Goal: Check status: Check status

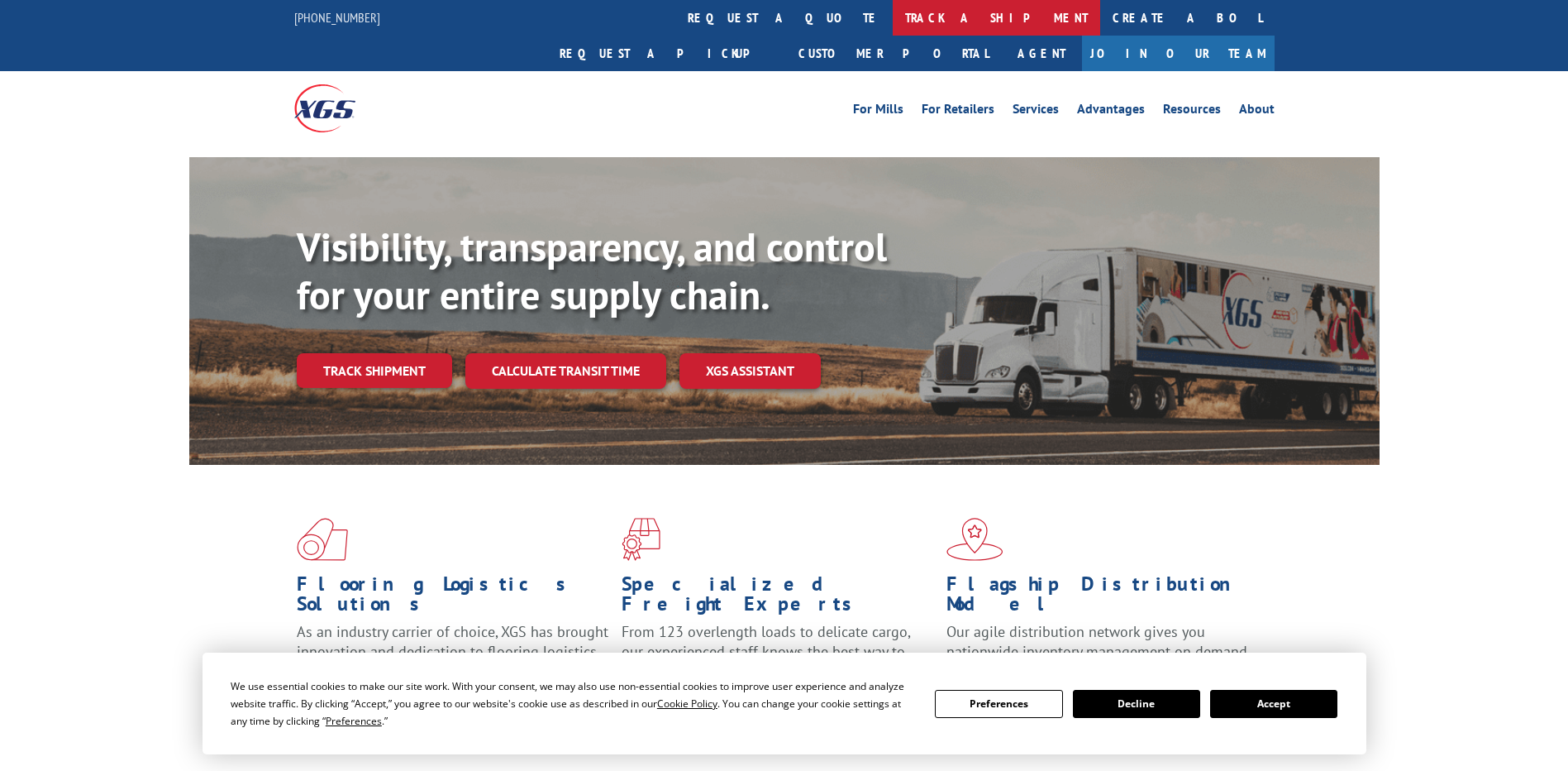
click at [893, 18] on link "track a shipment" at bounding box center [996, 18] width 207 height 35
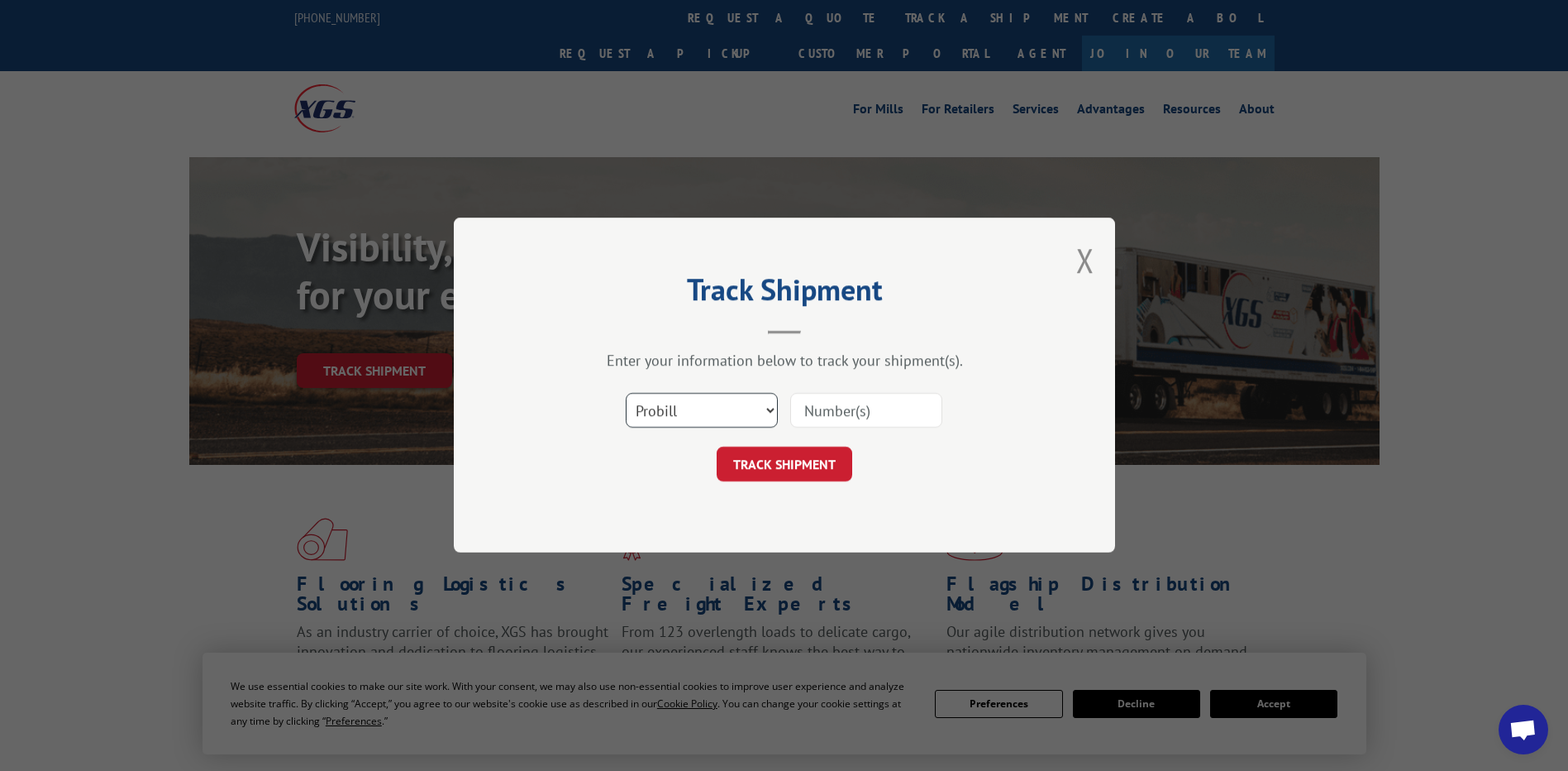
click at [682, 422] on select "Select category... Probill BOL PO" at bounding box center [702, 411] width 152 height 34
select select "po"
click at [626, 394] on select "Select category... Probill BOL PO" at bounding box center [702, 411] width 152 height 34
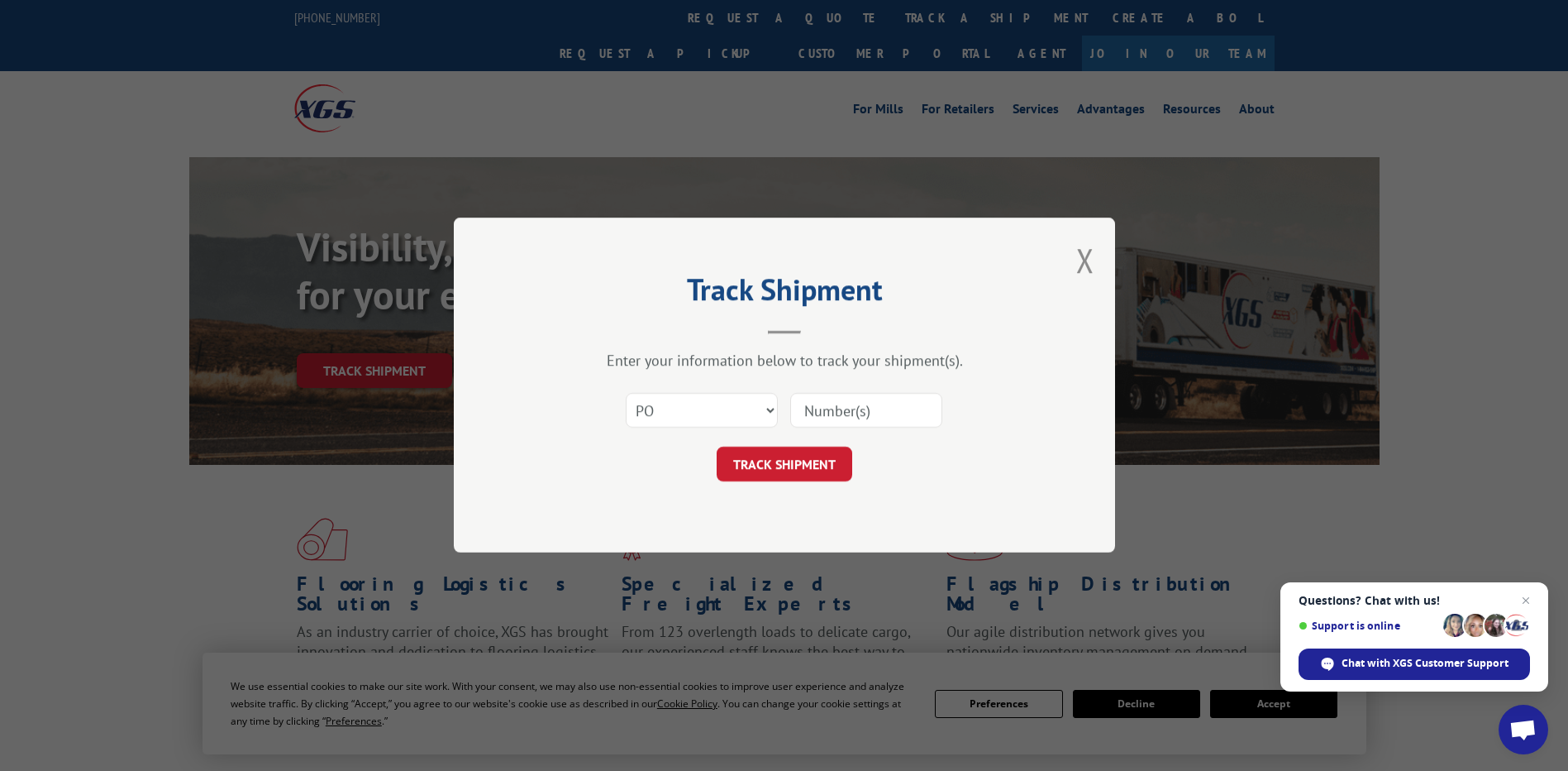
click at [803, 412] on input at bounding box center [866, 411] width 152 height 34
paste input "15501870"
type input "15501870"
click at [809, 464] on button "TRACK SHIPMENT" at bounding box center [784, 464] width 136 height 34
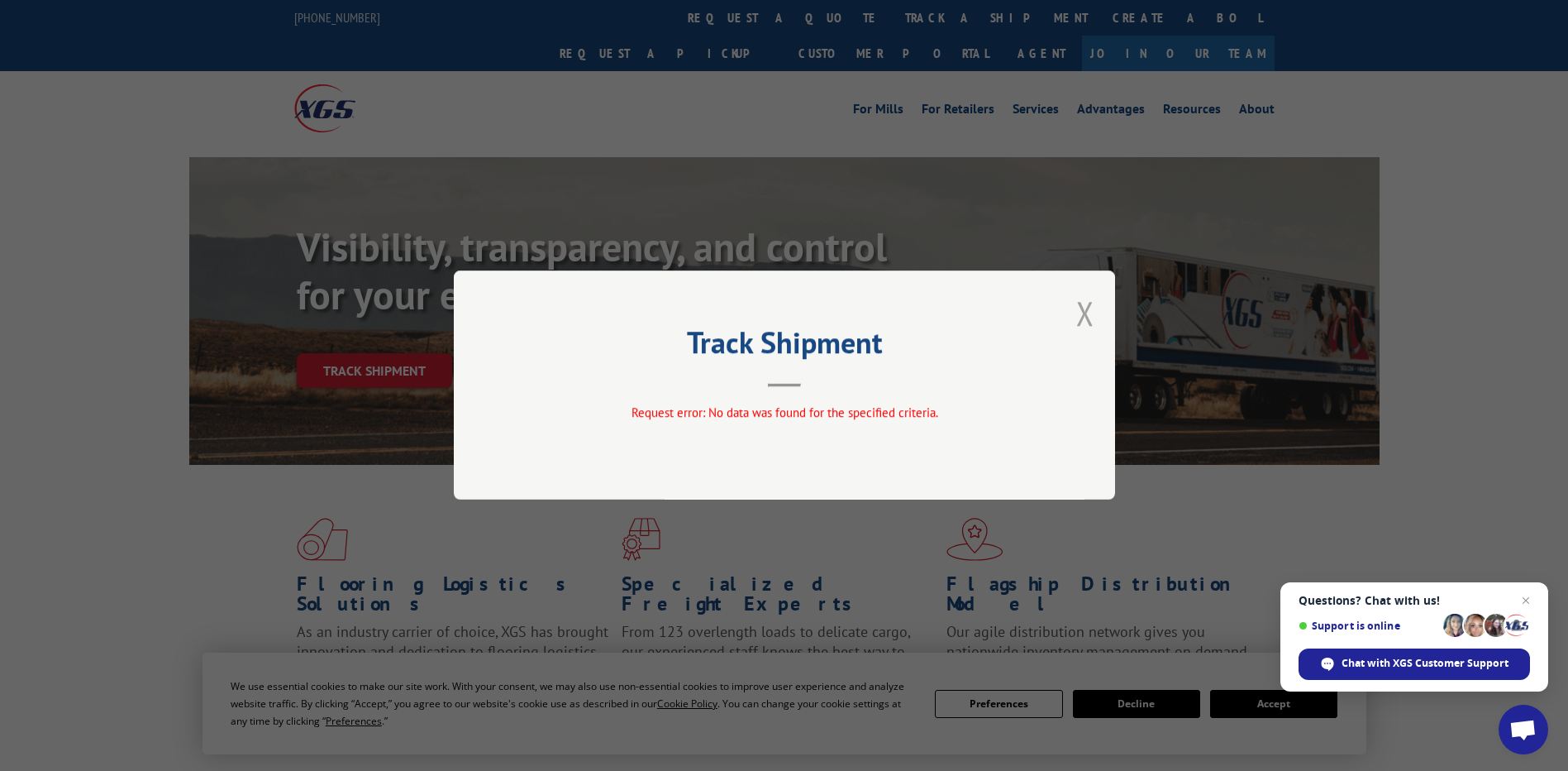
click at [1082, 314] on button "Close modal" at bounding box center [1085, 312] width 19 height 44
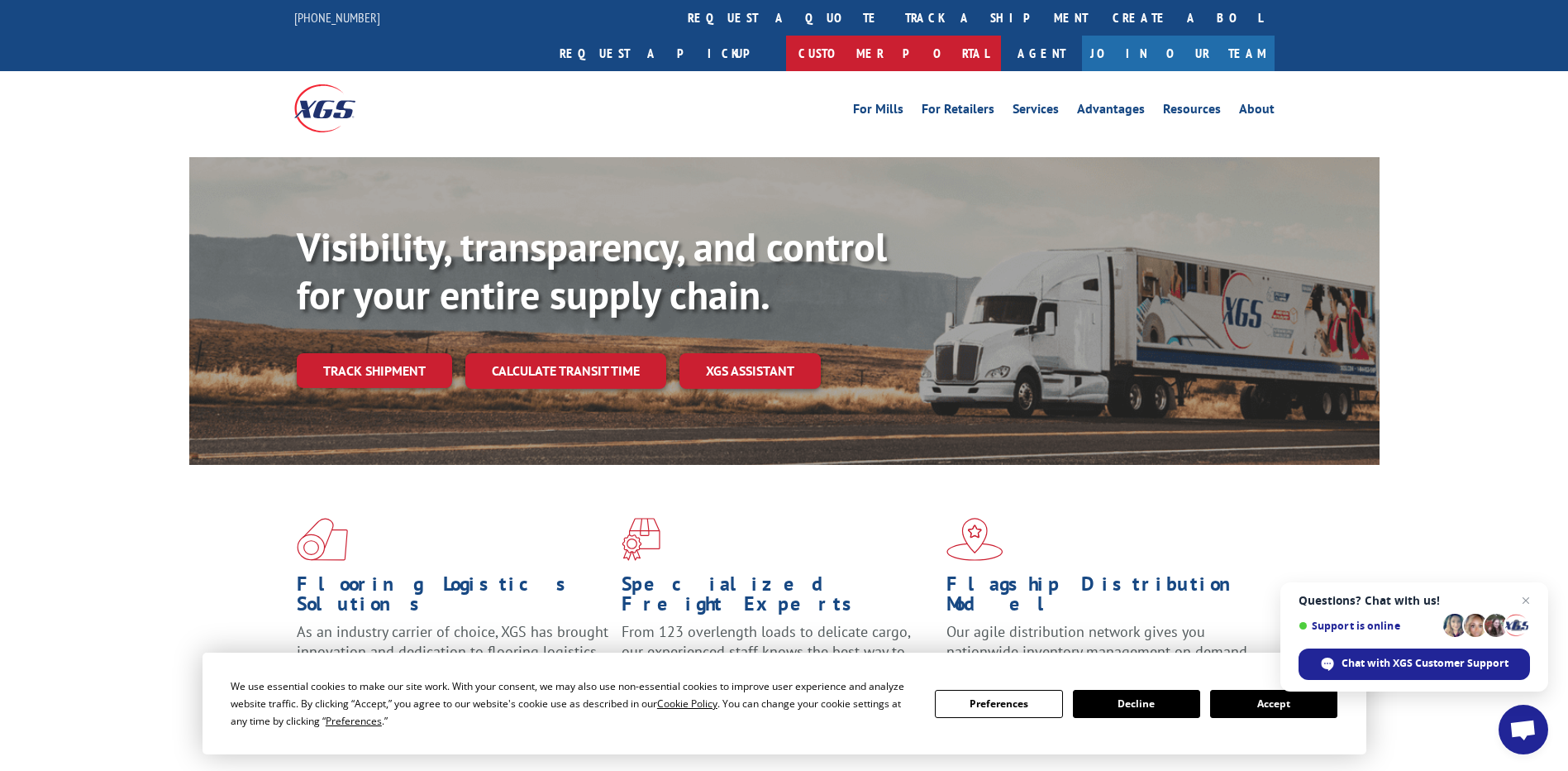
click at [1001, 35] on link "Customer Portal" at bounding box center [893, 53] width 214 height 35
